Goal: Transaction & Acquisition: Subscribe to service/newsletter

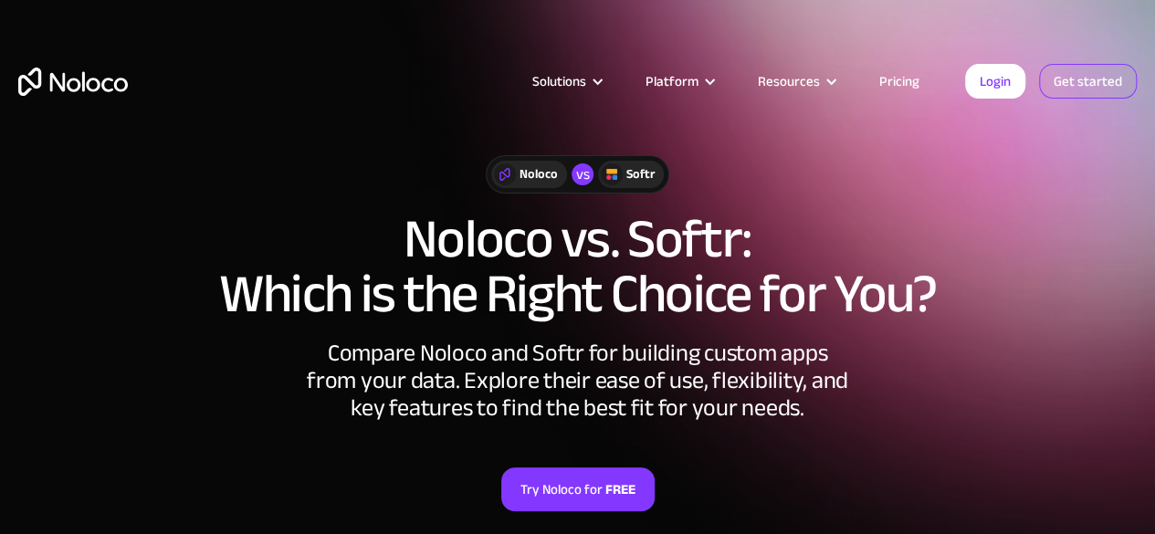
click at [0, 0] on link "Get started" at bounding box center [0, 0] width 0 height 0
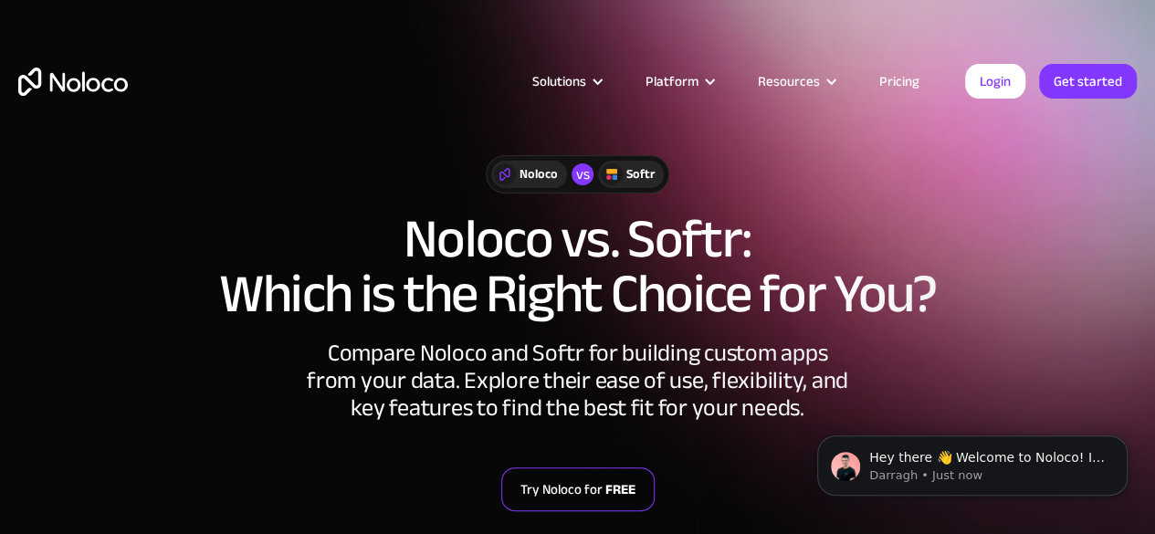
click at [586, 487] on link "Try Noloco for FREE" at bounding box center [577, 489] width 153 height 44
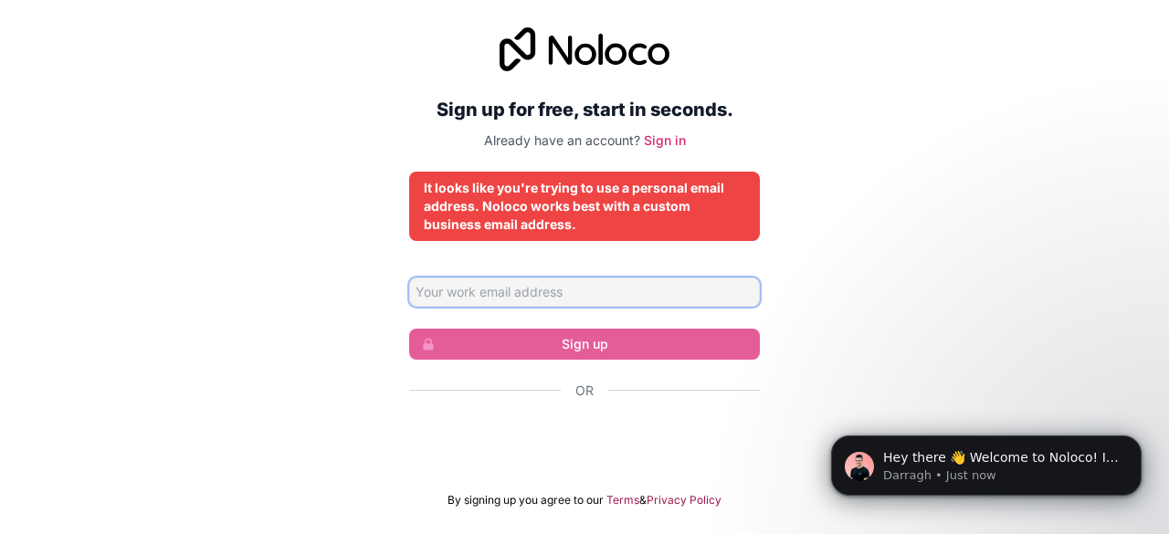
click at [529, 293] on input "Email address" at bounding box center [584, 292] width 351 height 29
type input "[EMAIL_ADDRESS][DOMAIN_NAME]"
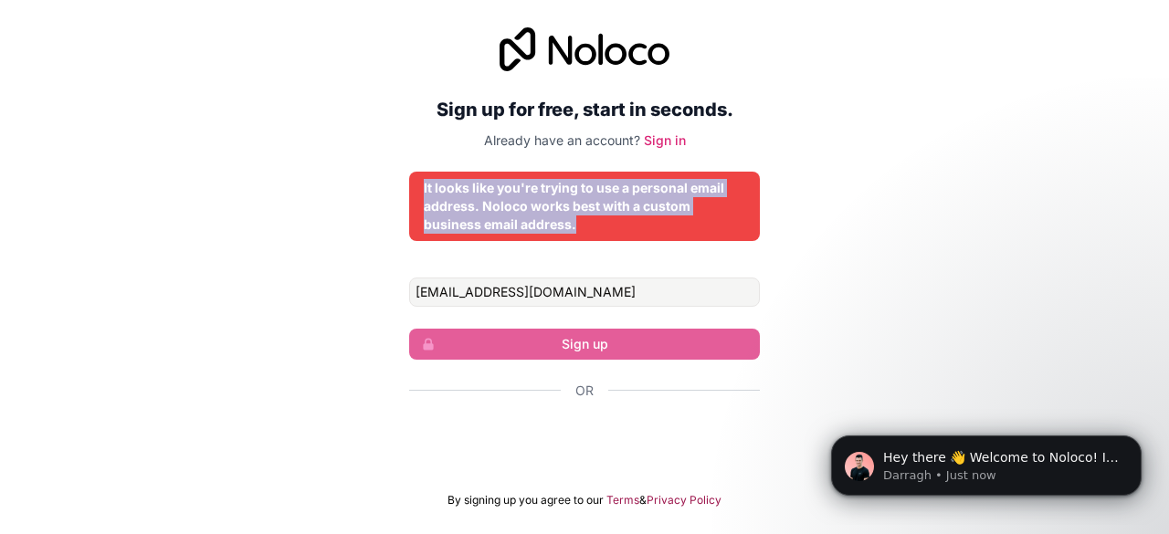
drag, startPoint x: 615, startPoint y: 229, endPoint x: 400, endPoint y: 180, distance: 221.0
click at [400, 180] on div "Sign up for free, start in seconds. Already have an account? Sign in It looks l…" at bounding box center [584, 267] width 1169 height 531
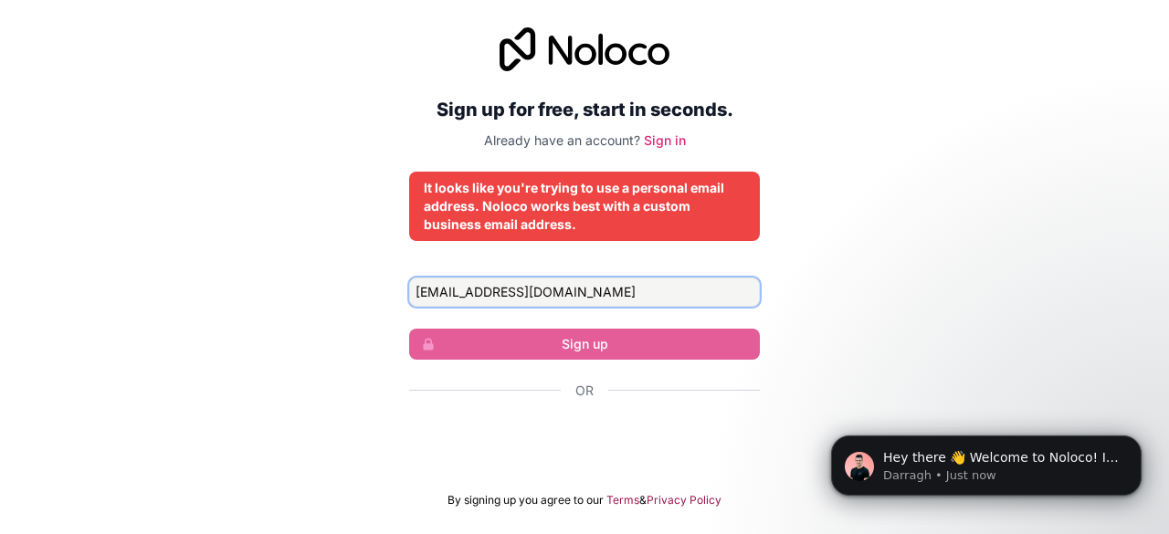
click at [671, 290] on input "[EMAIL_ADDRESS][DOMAIN_NAME]" at bounding box center [584, 292] width 351 height 29
drag, startPoint x: 806, startPoint y: 219, endPoint x: 547, endPoint y: 306, distance: 273.4
click at [710, 310] on div "Sign up for free, start in seconds. Already have an account? Sign in It looks l…" at bounding box center [584, 267] width 1169 height 531
